Goal: Transaction & Acquisition: Purchase product/service

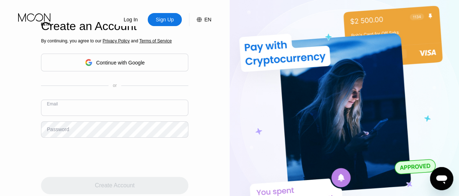
paste input "[EMAIL_ADDRESS][DOMAIN_NAME]"
type input "[EMAIL_ADDRESS][DOMAIN_NAME]"
click at [66, 129] on div "Password" at bounding box center [58, 130] width 22 height 6
click at [59, 132] on div "Password" at bounding box center [58, 130] width 22 height 6
click at [168, 21] on div "Sign Up" at bounding box center [165, 19] width 20 height 7
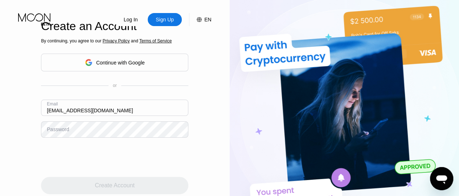
click at [66, 132] on div "Password" at bounding box center [58, 130] width 22 height 6
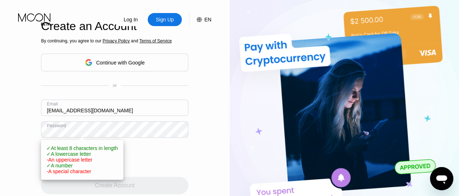
click at [180, 158] on div at bounding box center [114, 157] width 147 height 28
click at [165, 152] on div at bounding box center [114, 157] width 147 height 28
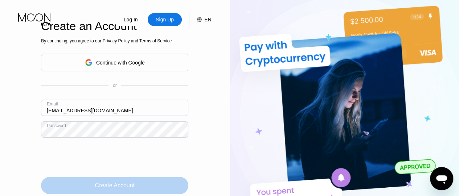
click at [120, 188] on div "Create Account" at bounding box center [115, 185] width 40 height 7
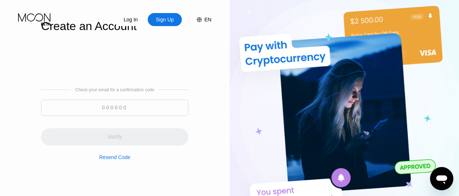
paste input "857192"
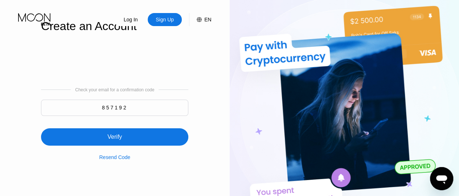
type input "857192"
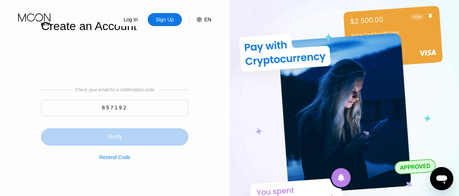
click at [115, 138] on div "Verify" at bounding box center [114, 137] width 15 height 7
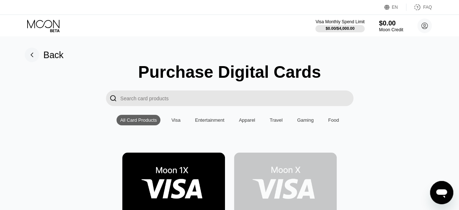
click at [388, 24] on div "$0.00" at bounding box center [391, 23] width 24 height 8
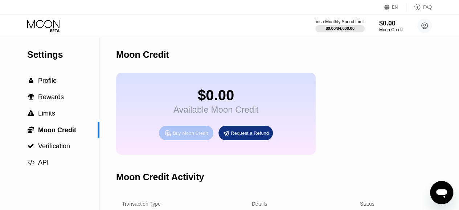
click at [187, 136] on div "Buy Moon Credit" at bounding box center [190, 133] width 35 height 6
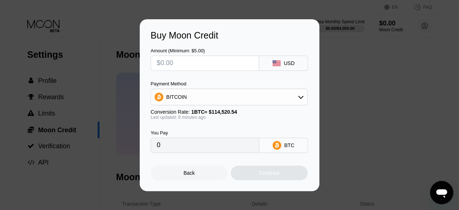
click at [215, 61] on input "text" at bounding box center [205, 63] width 96 height 15
click at [211, 147] on input "0" at bounding box center [205, 145] width 96 height 15
click at [164, 146] on input "0" at bounding box center [205, 145] width 96 height 15
click at [162, 148] on input "0" at bounding box center [205, 145] width 96 height 15
click at [157, 149] on input "0" at bounding box center [205, 145] width 96 height 15
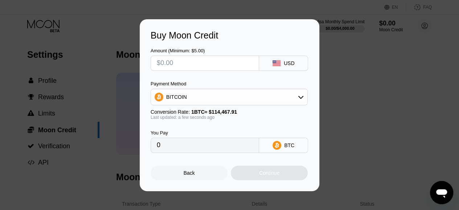
click at [171, 64] on input "text" at bounding box center [205, 63] width 96 height 15
type input "$7"
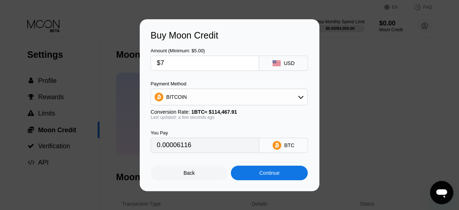
type input "0.00006116"
type input "$70"
type input "0.00061153"
type input "$70"
type input "0.00061087"
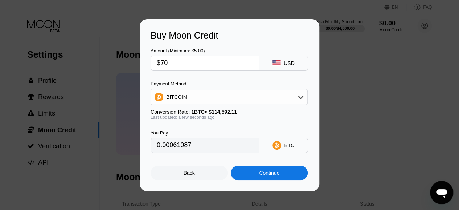
click at [184, 173] on div "Back" at bounding box center [189, 173] width 11 height 6
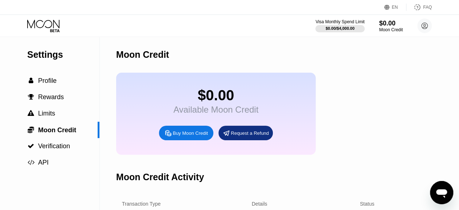
click at [186, 136] on div "Buy Moon Credit" at bounding box center [190, 133] width 35 height 6
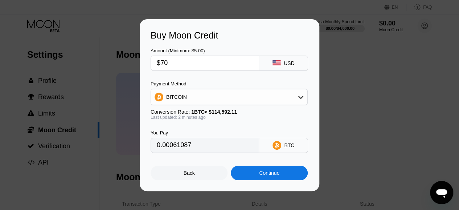
click at [269, 173] on div "Continue" at bounding box center [269, 173] width 20 height 6
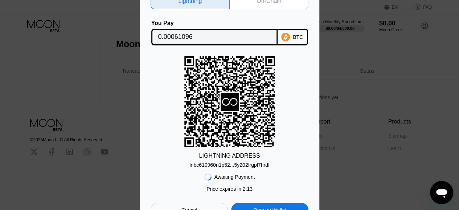
scroll to position [28, 0]
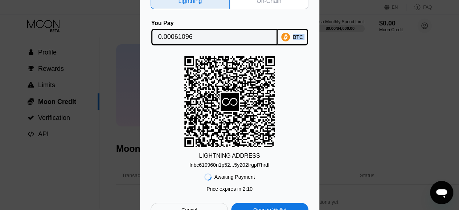
drag, startPoint x: 278, startPoint y: 12, endPoint x: 288, endPoint y: 79, distance: 67.5
click at [288, 79] on div "Lightning On-Chain You Pay 0.00061096 BTC LIGHTNING ADDRESS lnbc610960n1p52...5…" at bounding box center [230, 105] width 158 height 224
click at [310, 31] on div "Lightning On-Chain You Pay 0.00061096 BTC LIGHTNING ADDRESS lnbc610960n1p52...5…" at bounding box center [230, 105] width 180 height 246
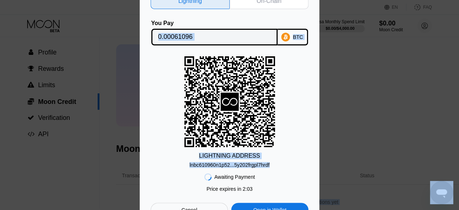
drag, startPoint x: 275, startPoint y: 163, endPoint x: 280, endPoint y: 229, distance: 66.6
click at [280, 181] on html "EN Language Select an item Save FAQ Visa Monthly Spend Limit $0.00 / $4,000.00 …" at bounding box center [229, 77] width 459 height 210
click at [290, 74] on div "LIGHTNING ADDRESS lnbc610960n1p52...5y202frgpl7hrdf" at bounding box center [230, 111] width 158 height 111
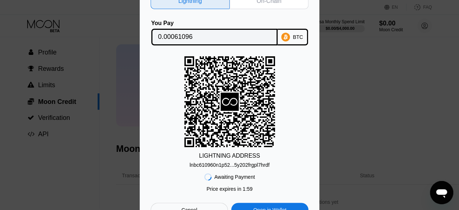
click at [297, 68] on div "LIGHTNING ADDRESS lnbc610960n1p52...5y202frgpl7hrdf" at bounding box center [230, 111] width 158 height 111
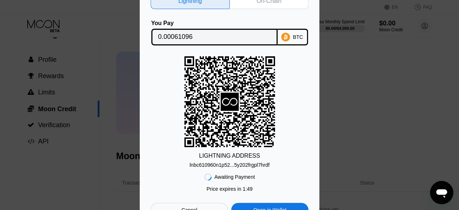
scroll to position [0, 0]
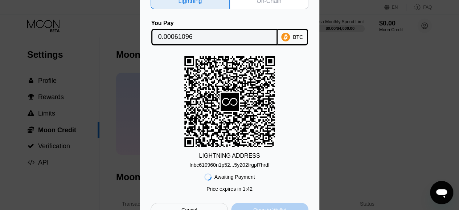
click at [270, 206] on div "Open in Wallet" at bounding box center [269, 209] width 77 height 15
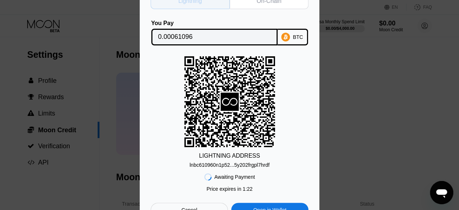
drag, startPoint x: 200, startPoint y: 3, endPoint x: 203, endPoint y: 34, distance: 32.1
click at [203, 34] on div "Lightning On-Chain You Pay 0.00061096 BTC LIGHTNING ADDRESS lnbc610960n1p52...5…" at bounding box center [230, 105] width 158 height 224
click at [184, 3] on div "Lightning" at bounding box center [190, 0] width 24 height 7
click at [267, 0] on div "On-Chain" at bounding box center [269, 0] width 25 height 7
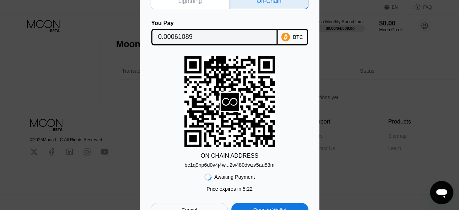
scroll to position [147, 0]
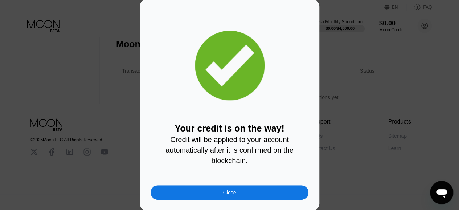
click at [230, 193] on div "Close" at bounding box center [229, 192] width 13 height 6
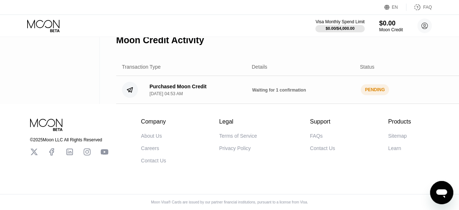
scroll to position [34, 0]
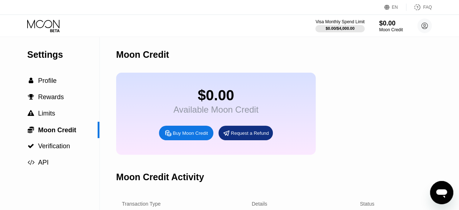
click at [297, 153] on div "$0.00 Available Moon Credit Buy Moon Credit Request a Refund" at bounding box center [216, 114] width 200 height 82
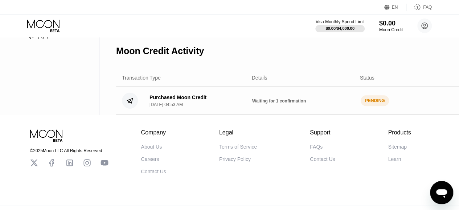
scroll to position [127, 0]
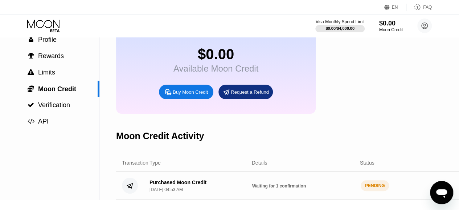
scroll to position [42, 0]
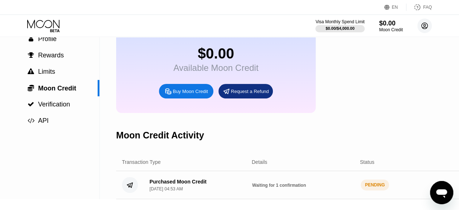
click at [422, 27] on icon at bounding box center [425, 26] width 6 height 6
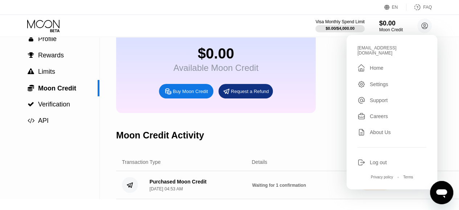
click at [379, 97] on div "Support" at bounding box center [379, 100] width 18 height 6
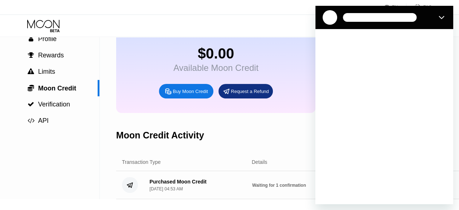
scroll to position [0, 0]
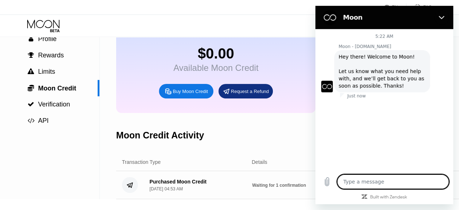
type textarea "x"
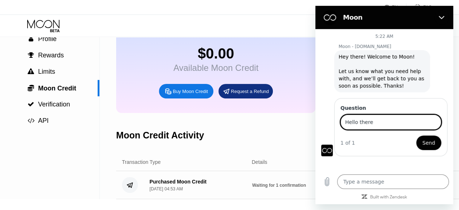
type input "Hello there"
click at [416, 135] on button "Send" at bounding box center [428, 142] width 25 height 15
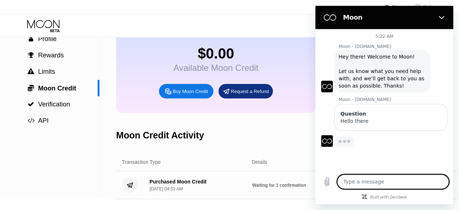
type textarea "x"
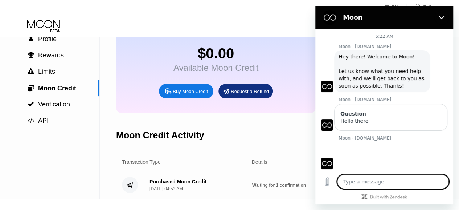
type textarea "I"
type textarea "x"
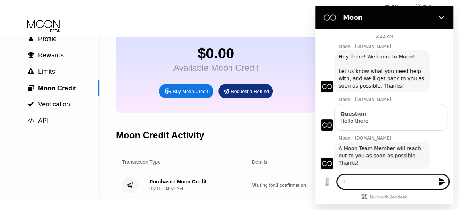
type textarea "I"
type textarea "x"
type textarea "I p"
type textarea "x"
type textarea "I pa"
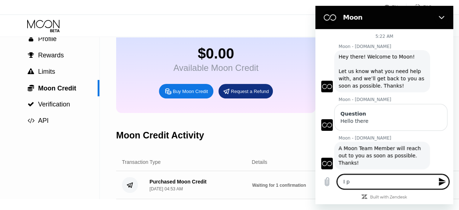
type textarea "x"
type textarea "I pai"
type textarea "x"
type textarea "I paid"
type textarea "x"
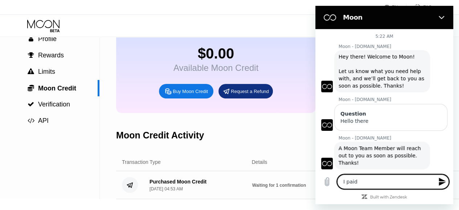
type textarea "I paid"
type textarea "x"
type textarea "I paid i"
type textarea "x"
type textarea "I paid in"
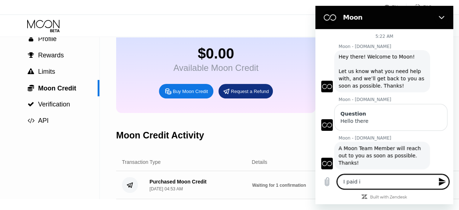
type textarea "x"
type textarea "I paid int"
type textarea "x"
type textarea "I paid into"
type textarea "x"
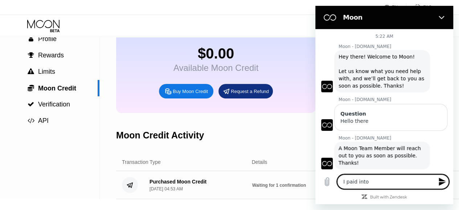
type textarea "I paid into"
type textarea "x"
type textarea "I paid into t"
type textarea "x"
type textarea "I paid into th"
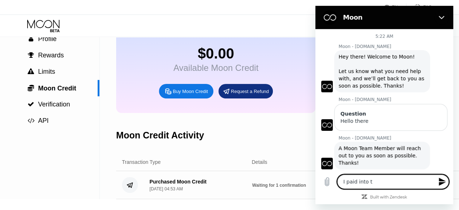
type textarea "x"
type textarea "I paid into the"
type textarea "x"
type textarea "I paid into the"
type textarea "x"
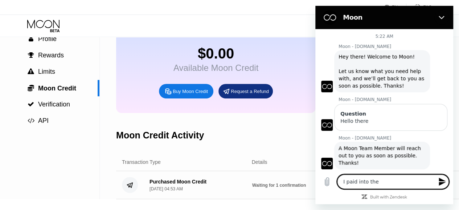
type textarea "I paid into the a"
type textarea "x"
type textarea "I paid into the ac"
type textarea "x"
type textarea "I paid into the acc"
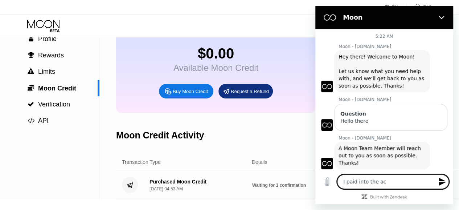
type textarea "x"
type textarea "I paid into the acco"
type textarea "x"
type textarea "I paid into the accou"
type textarea "x"
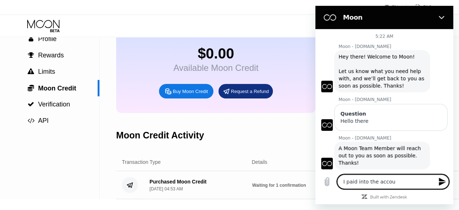
type textarea "I paid into the accoun"
type textarea "x"
type textarea "I paid into the account"
type textarea "x"
type textarea "I paid into the account"
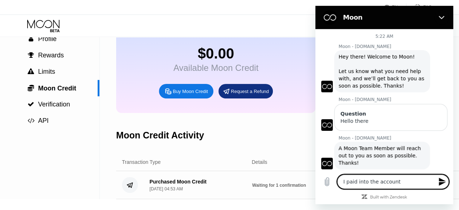
type textarea "x"
type textarea "I paid into the account b"
type textarea "x"
type textarea "I paid into the account bu"
type textarea "x"
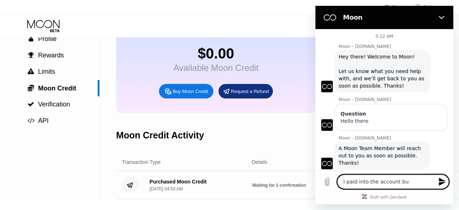
type textarea "I paid into the account but"
type textarea "x"
type textarea "I paid into the account but"
type textarea "x"
type textarea "I paid into the account but a"
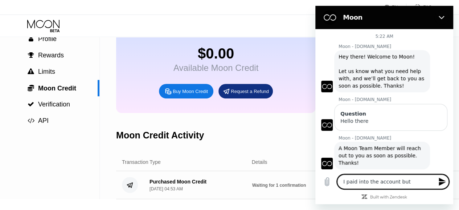
type textarea "x"
type textarea "I paid into the account but am"
type textarea "x"
type textarea "I paid into the account but am"
type textarea "x"
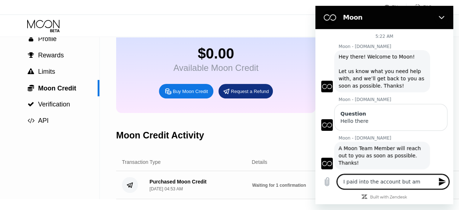
type textarea "I paid into the account but am y"
type textarea "x"
type textarea "I paid into the account but am ye"
type textarea "x"
type textarea "I paid into the account but am yet"
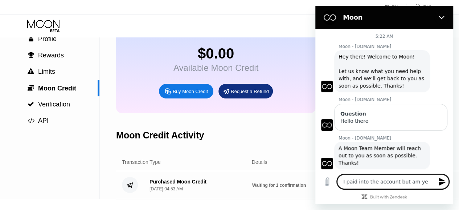
type textarea "x"
type textarea "I paid into the account but am yet"
type textarea "x"
type textarea "I paid into the account but am yet t"
type textarea "x"
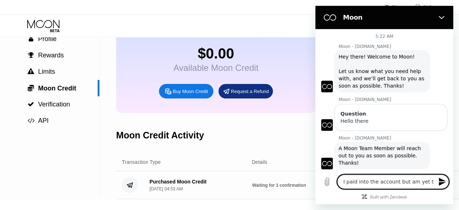
type textarea "I paid into the account but am yet to"
type textarea "x"
type textarea "I paid into the account but am yet to"
type textarea "x"
type textarea "I paid into the account but am yet to r"
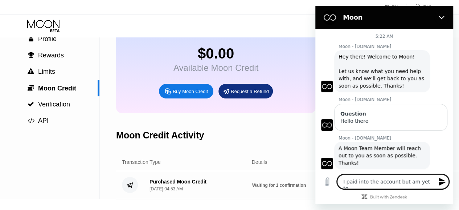
type textarea "x"
type textarea "I paid into the account but am yet to re"
type textarea "x"
type textarea "I paid into the account but am yet to rec"
type textarea "x"
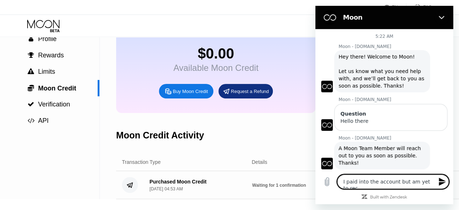
type textarea "I paid into the account but am yet to reci"
type textarea "x"
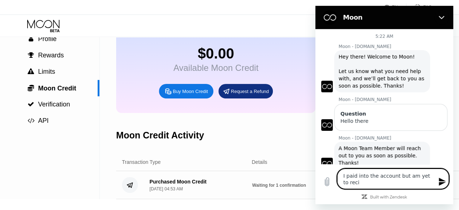
type textarea "I paid into the account but am yet to recie"
type textarea "x"
type textarea "I paid into the account but am yet to reciev"
type textarea "x"
type textarea "I paid into the account but am yet to recieve"
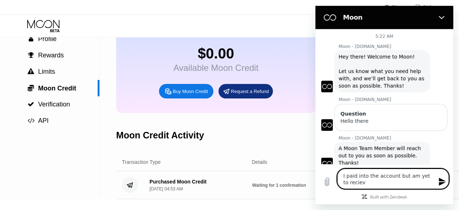
type textarea "x"
type textarea "I paid into the account but am yet to recieve"
type textarea "x"
type textarea "I paid into the account but am yet to recieve"
type textarea "x"
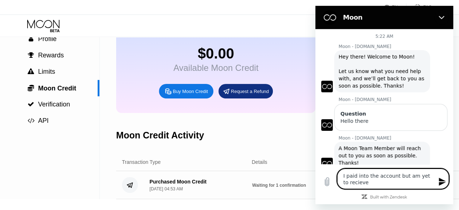
type textarea "I paid into the account but am yet to reciev"
type textarea "x"
type textarea "I paid into the account but am yet to recie"
type textarea "x"
type textarea "I paid into the account but am yet to reci"
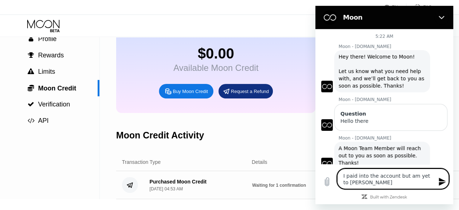
type textarea "x"
type textarea "I paid into the account but am yet to rec"
type textarea "x"
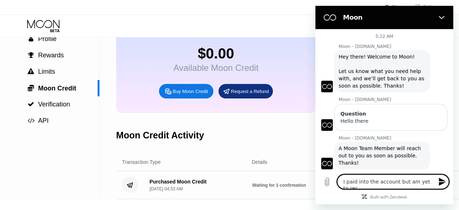
type textarea "I paid into the account but am yet to rece"
type textarea "x"
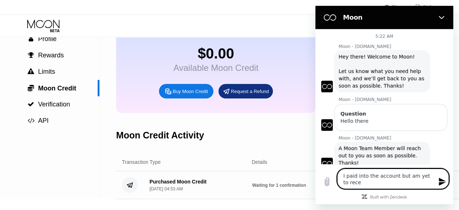
type textarea "I paid into the account but am yet to recei"
type textarea "x"
type textarea "I paid into the account but am yet to receiv"
type textarea "x"
type textarea "I paid into the account but am yet to receive"
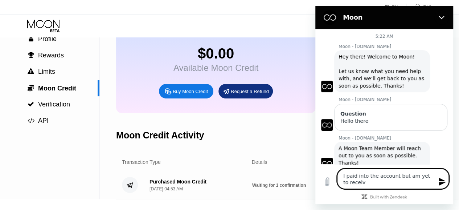
type textarea "x"
type textarea "I paid into the account but am yet to receive"
type textarea "x"
type textarea "I paid into the account but am yet to receive m"
type textarea "x"
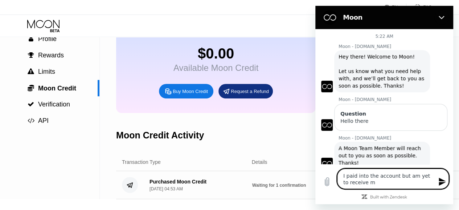
type textarea "I paid into the account but am yet to receive my"
type textarea "x"
type textarea "I paid into the account but am yet to receive my"
type textarea "x"
type textarea "I paid into the account but am yet to receive my c"
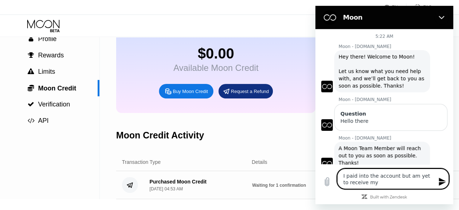
type textarea "x"
type textarea "I paid into the account but am yet to receive my cr"
type textarea "x"
type textarea "I paid into the account but am yet to receive my cre"
type textarea "x"
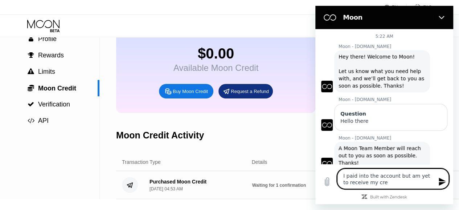
type textarea "I paid into the account but am yet to receive my cred"
type textarea "x"
type textarea "I paid into the account but am yet to receive my credi"
type textarea "x"
type textarea "I paid into the account but am yet to receive my credit"
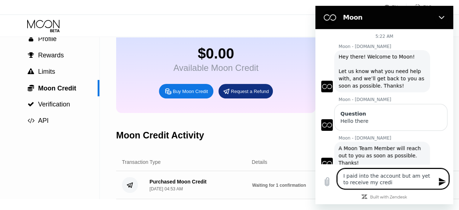
type textarea "x"
type textarea "I paid into the account but am yet to receive my credit"
type textarea "x"
type textarea "I paid into the account but am yet to receive my credit i"
type textarea "x"
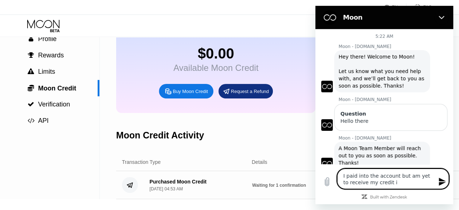
type textarea "I paid into the account but am yet to receive my credit it"
type textarea "x"
type textarea "I paid into the account but am yet to receive my credit its"
type textarea "x"
type textarea "I paid into the account but am yet to receive my credit its"
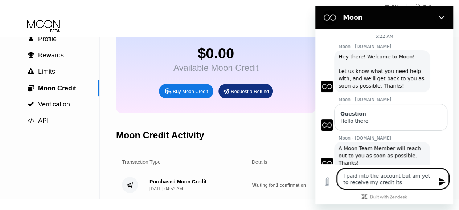
type textarea "x"
type textarea "I paid into the account but am yet to receive my credit its s"
type textarea "x"
type textarea "I paid into the account but am yet to receive my credit its sa"
type textarea "x"
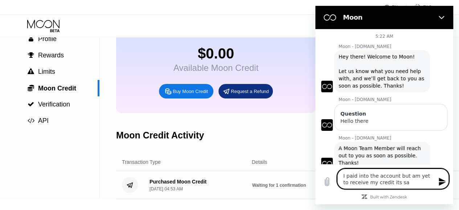
type textarea "I paid into the account but am yet to receive my credit its say"
type textarea "x"
type textarea "I paid into the account but am yet to receive my credit its sayi"
type textarea "x"
type textarea "I paid into the account but am yet to receive my credit its sayin"
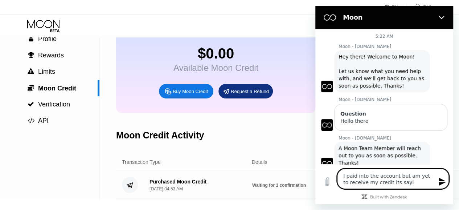
type textarea "x"
type textarea "I paid into the account but am yet to receive my credit its saying"
type textarea "x"
type textarea "I paid into the account but am yet to receive my credit its saying"
type textarea "x"
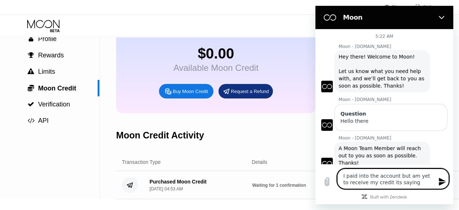
type textarea "I paid into the account but am yet to receive my credit its saying p"
type textarea "x"
type textarea "I paid into the account but am yet to receive my credit its saying pe"
type textarea "x"
type textarea "I paid into the account but am yet to receive my credit its saying pen"
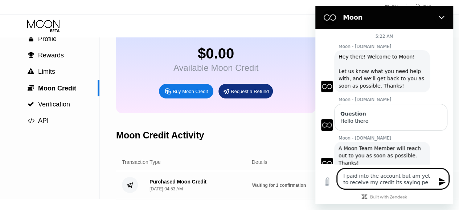
type textarea "x"
type textarea "I paid into the account but am yet to receive my credit its saying pend"
type textarea "x"
type textarea "I paid into the account but am yet to receive my credit its saying pendi"
type textarea "x"
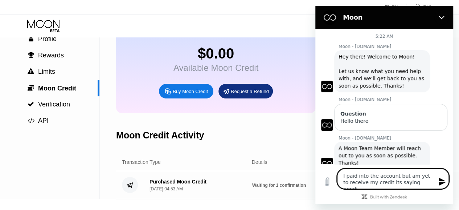
type textarea "I paid into the account but am yet to receive my credit its saying pendin"
type textarea "x"
type textarea "I paid into the account but am yet to receive my credit its saying pending"
type textarea "x"
type textarea "I paid into the account but am yet to receive my credit its saying pending"
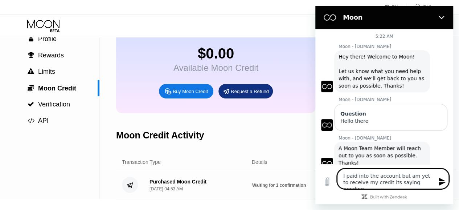
type textarea "x"
type textarea "I paid into the account but am yet to receive my credit its saying pending f"
type textarea "x"
type textarea "I paid into the account but am yet to receive my credit its saying pending fo"
type textarea "x"
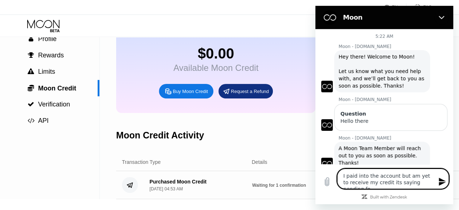
type textarea "I paid into the account but am yet to receive my credit its saying pending for"
type textarea "x"
type textarea "I paid into the account but am yet to receive my credit its saying pending for"
type textarea "x"
type textarea "I paid into the account but am yet to receive my credit its saying pending for m"
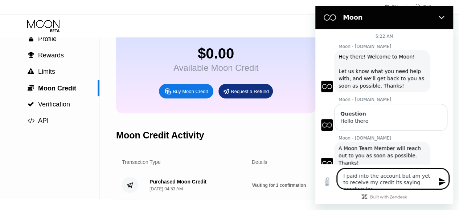
type textarea "x"
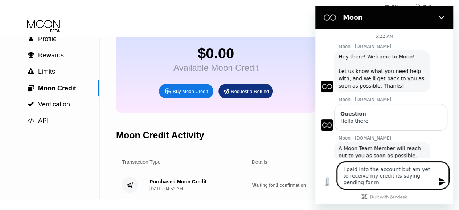
type textarea "I paid into the account but am yet to receive my credit its saying pending for …"
type textarea "x"
type textarea "I paid into the account but am yet to receive my credit its saying pending for …"
type textarea "x"
type textarea "I paid into the account but am yet to receive my credit its saying pending for …"
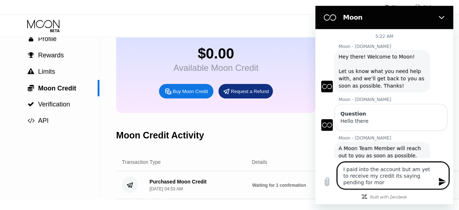
type textarea "x"
type textarea "I paid into the account but am yet to receive my credit its saying pending for …"
type textarea "x"
type textarea "I paid into the account but am yet to receive my credit its saying pending for …"
type textarea "x"
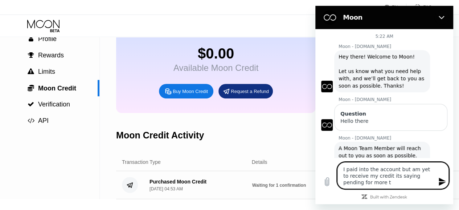
type textarea "I paid into the account but am yet to receive my credit its saying pending for …"
type textarea "x"
type textarea "I paid into the account but am yet to receive my credit its saying pending for …"
type textarea "x"
type textarea "I paid into the account but am yet to receive my credit its saying pending for …"
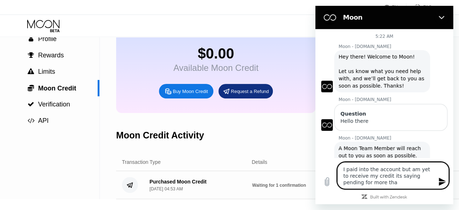
type textarea "x"
type textarea "I paid into the account but am yet to receive my credit its saying pending for …"
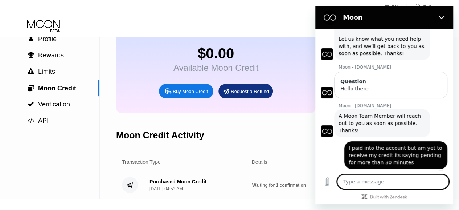
scroll to position [34, 0]
